Goal: Check status: Check status

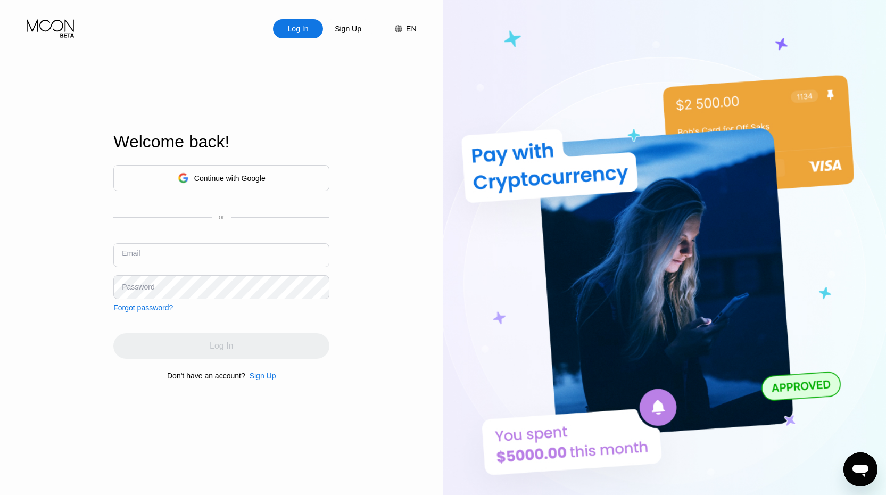
click at [224, 262] on input "text" at bounding box center [221, 255] width 216 height 24
type input "[EMAIL_ADDRESS][DOMAIN_NAME]"
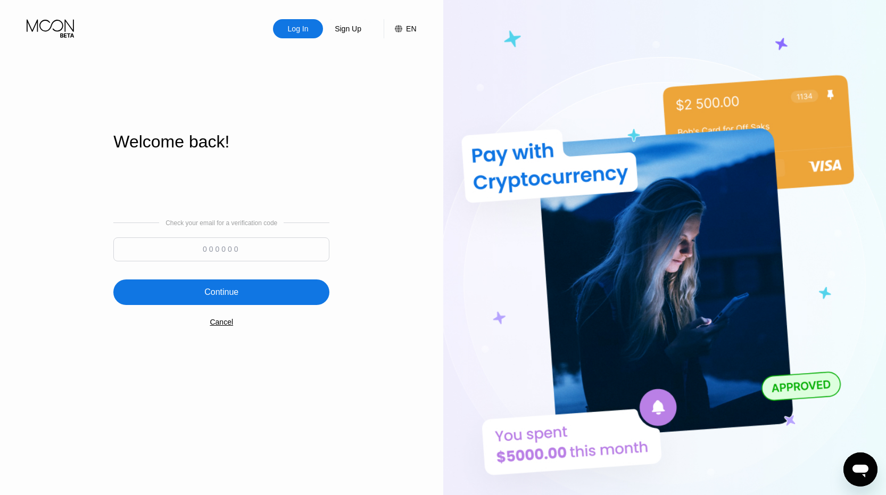
click at [192, 255] on input at bounding box center [221, 249] width 216 height 24
type input "667269"
click at [215, 294] on div "Continue" at bounding box center [221, 292] width 34 height 11
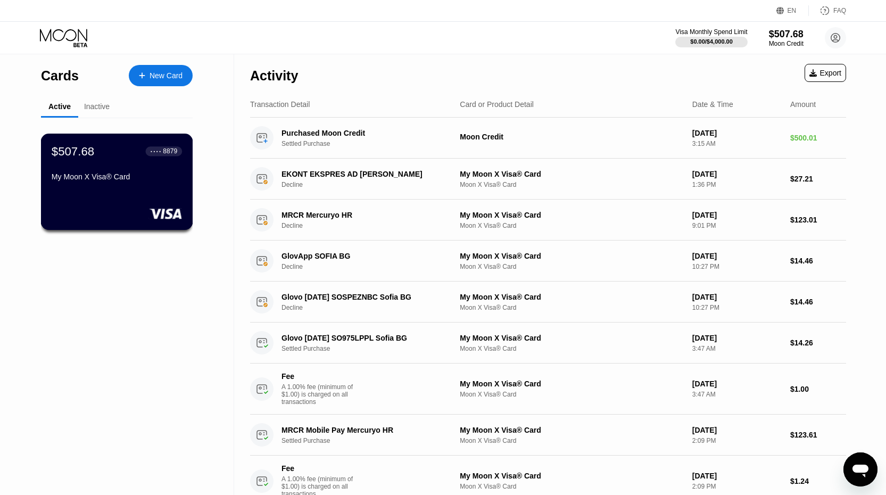
click at [145, 192] on div "$507.68 ● ● ● ● 8879 My Moon X Visa® Card" at bounding box center [117, 182] width 152 height 96
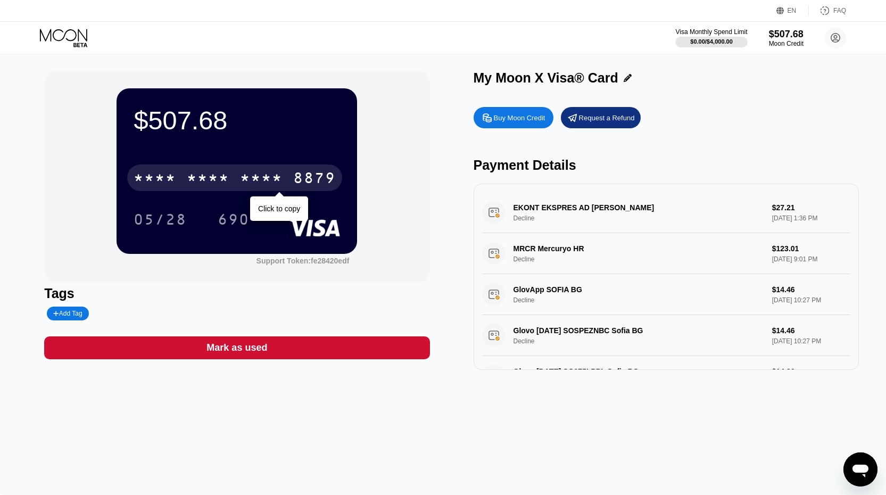
click at [272, 172] on div "* * * *" at bounding box center [261, 179] width 43 height 17
click at [211, 169] on div "[CREDIT_CARD_NUMBER]" at bounding box center [234, 177] width 215 height 27
